Goal: Information Seeking & Learning: Learn about a topic

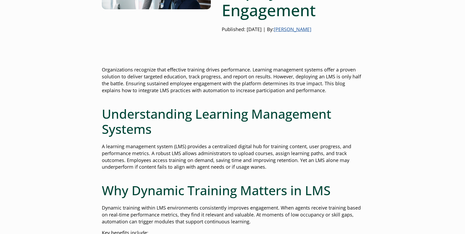
scroll to position [142, 0]
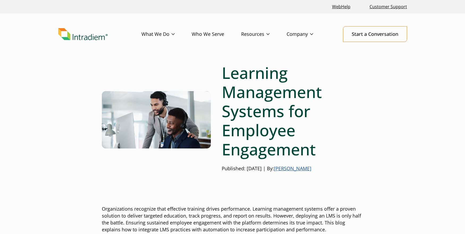
click at [297, 168] on link "[PERSON_NAME]" at bounding box center [293, 168] width 38 height 6
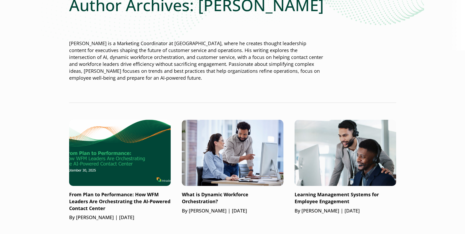
scroll to position [91, 0]
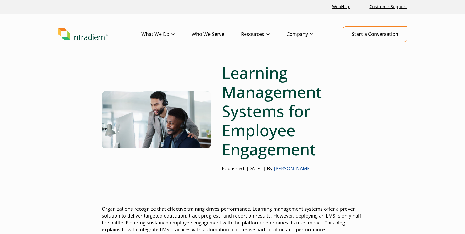
click at [185, 57] on header "Menu What We Do Platform Predict Contact Center Agent Attrition User Productivi…" at bounding box center [232, 39] width 465 height 50
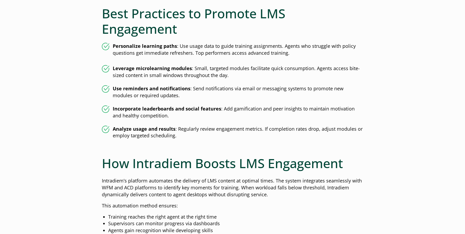
scroll to position [424, 0]
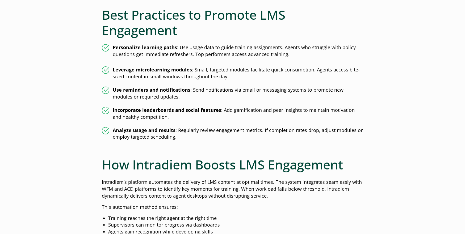
click at [181, 138] on li "Analyze usage and results : Regularly review engagement metrics. If completion …" at bounding box center [233, 134] width 262 height 14
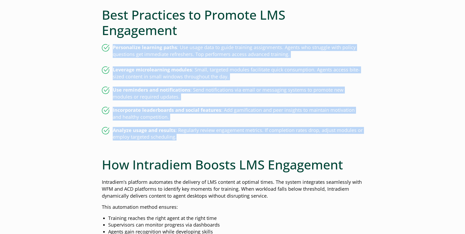
drag, startPoint x: 180, startPoint y: 136, endPoint x: 111, endPoint y: 49, distance: 111.5
click at [111, 49] on div "Organizations recognize that effective training drives performance. Learning ma…" at bounding box center [233, 139] width 262 height 730
copy div "Personalize learning paths : Use usage data to guide training assignments. Agen…"
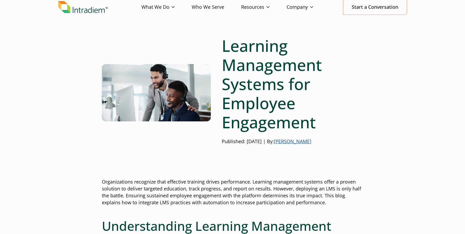
scroll to position [96, 0]
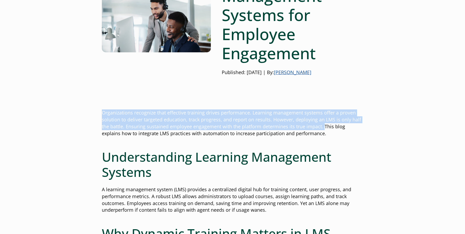
drag, startPoint x: 323, startPoint y: 128, endPoint x: 95, endPoint y: 113, distance: 228.5
drag, startPoint x: 268, startPoint y: 210, endPoint x: 94, endPoint y: 115, distance: 198.7
copy div "Organizations recognize that effective training drives performance. Learning ma…"
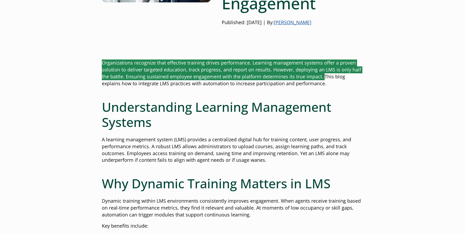
scroll to position [251, 0]
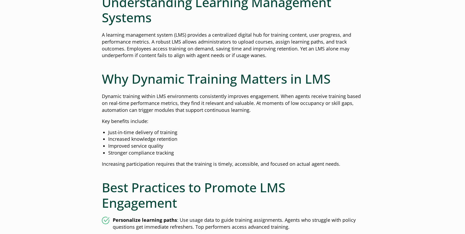
click at [355, 161] on p "Increasing participation requires that the training is timely, accessible, and …" at bounding box center [233, 164] width 262 height 7
drag, startPoint x: 349, startPoint y: 165, endPoint x: 86, endPoint y: 99, distance: 270.6
copy div "Dynamic training within LMS environments consistently improves engagement. When…"
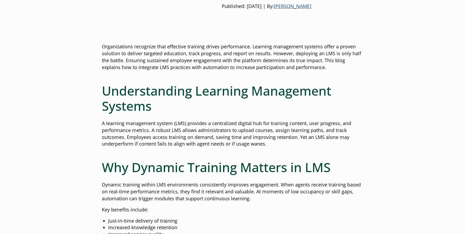
scroll to position [61, 0]
